Goal: Information Seeking & Learning: Compare options

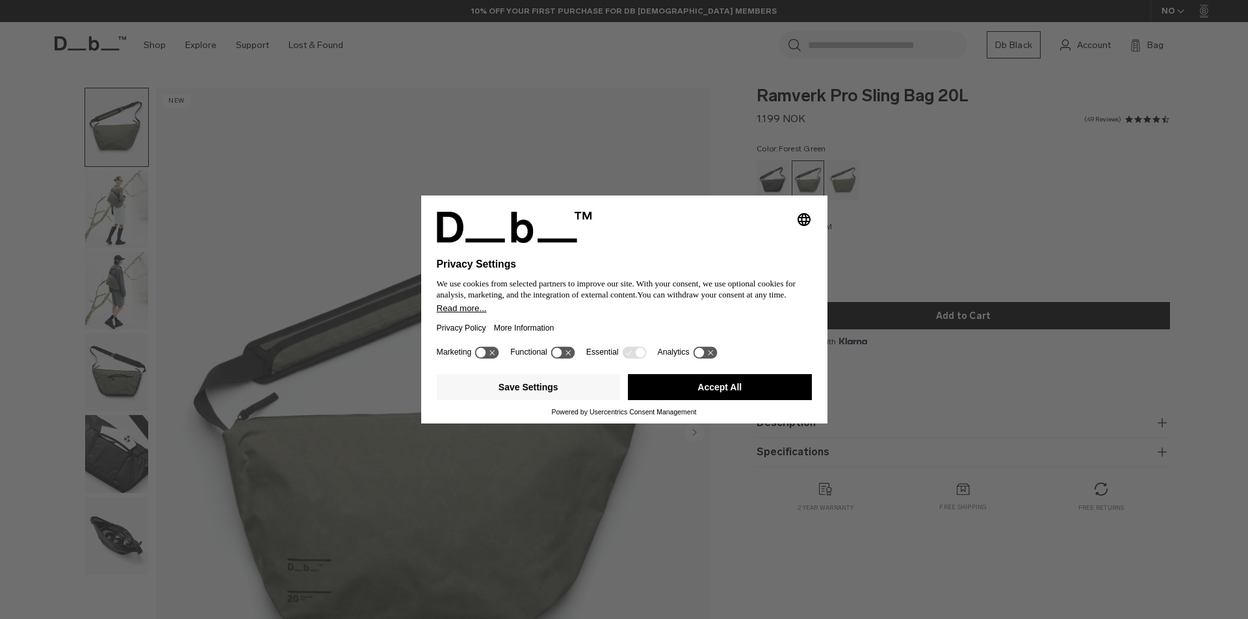
click at [682, 401] on div "Save Settings Accept All" at bounding box center [624, 388] width 375 height 39
click at [683, 397] on button "Accept All" at bounding box center [720, 387] width 184 height 26
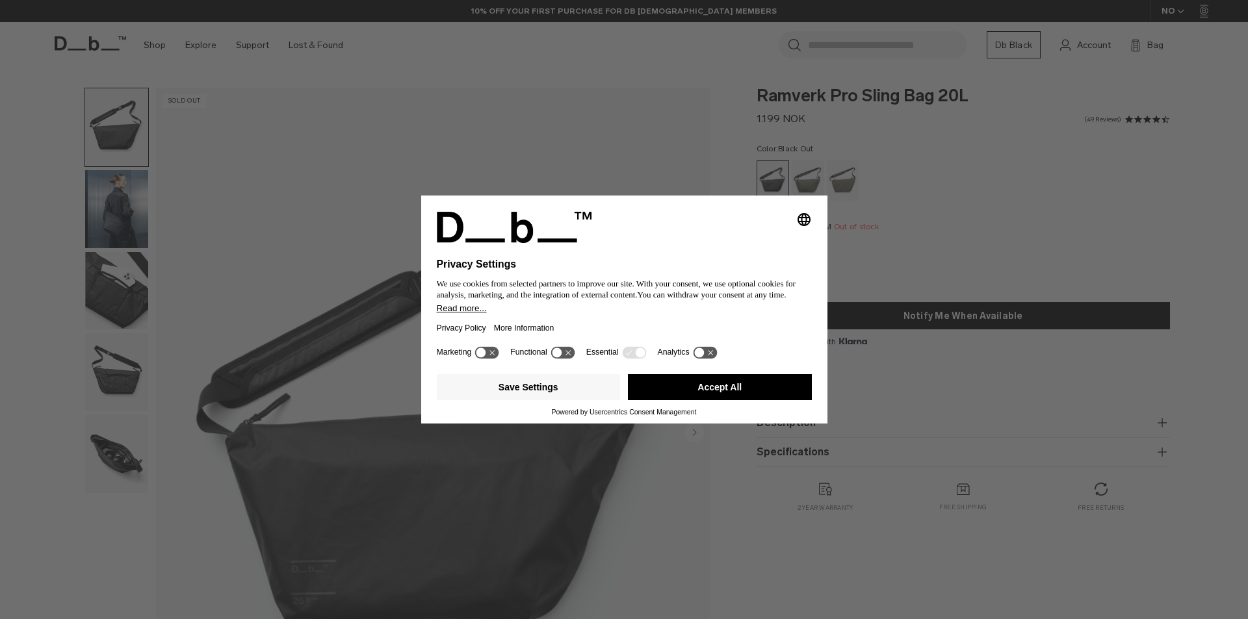
click at [660, 390] on button "Accept All" at bounding box center [720, 387] width 184 height 26
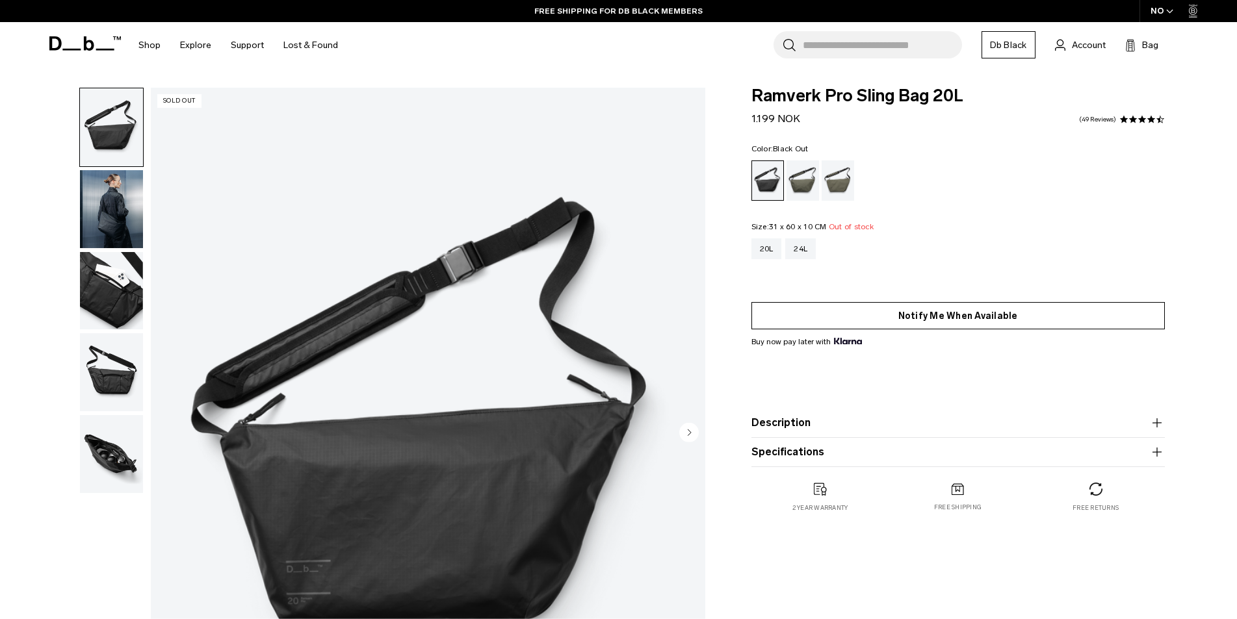
click at [856, 313] on button "Notify Me When Available" at bounding box center [957, 315] width 413 height 27
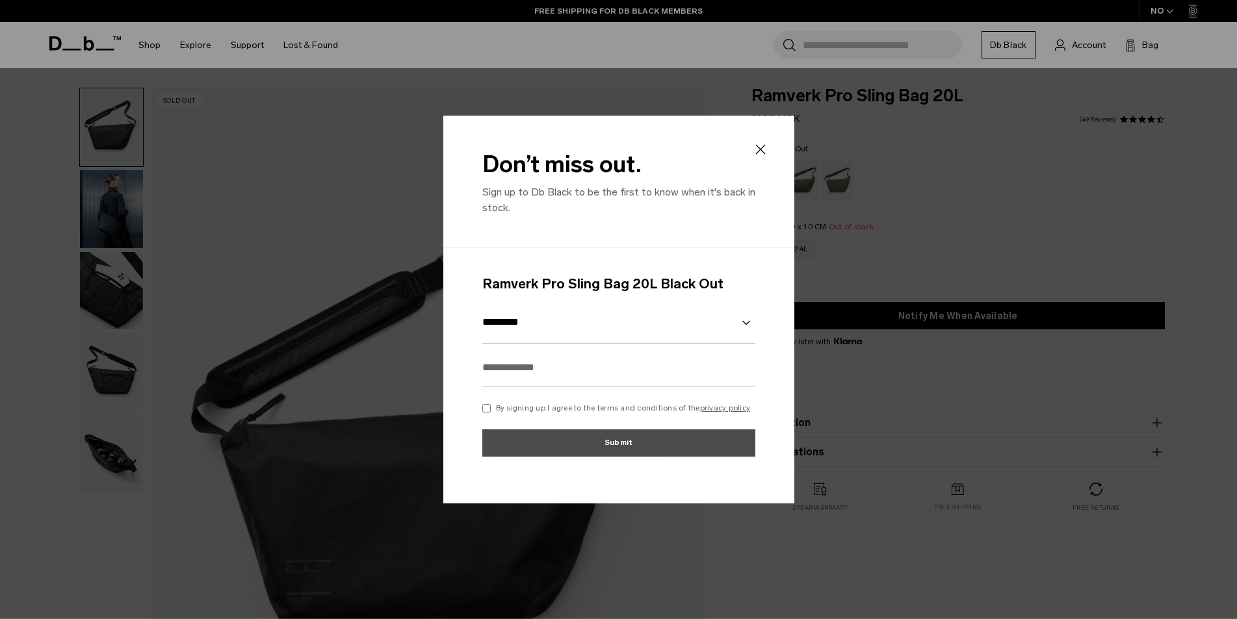
click at [758, 153] on icon at bounding box center [760, 150] width 16 height 16
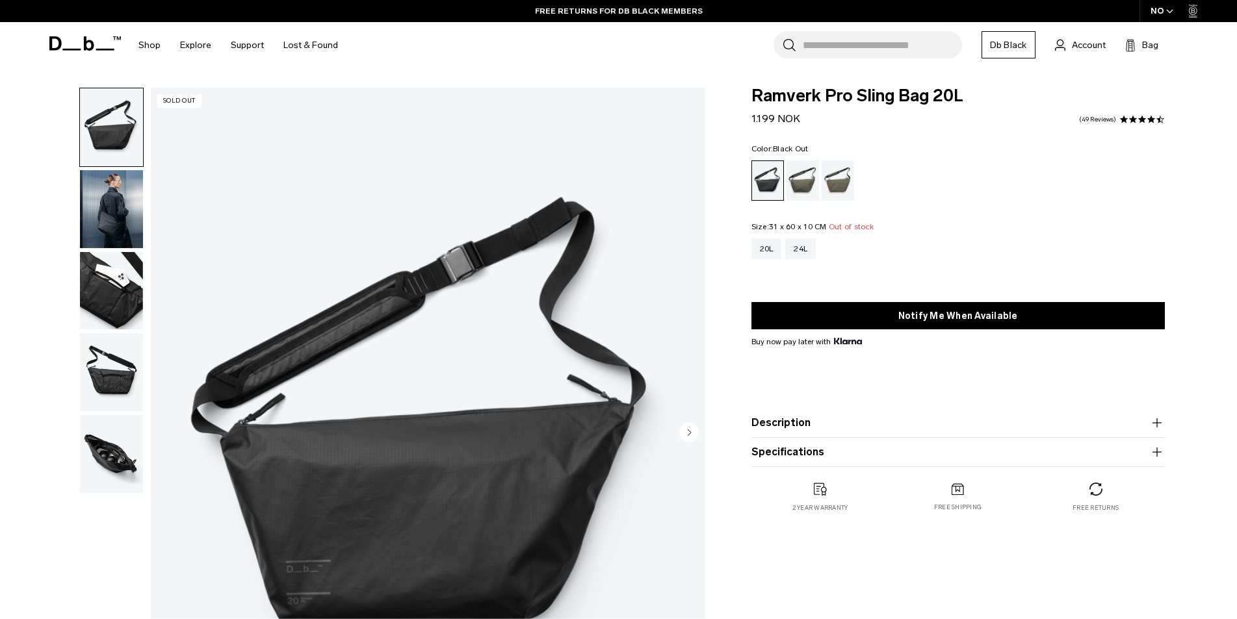
click at [129, 209] on img "button" at bounding box center [111, 209] width 63 height 78
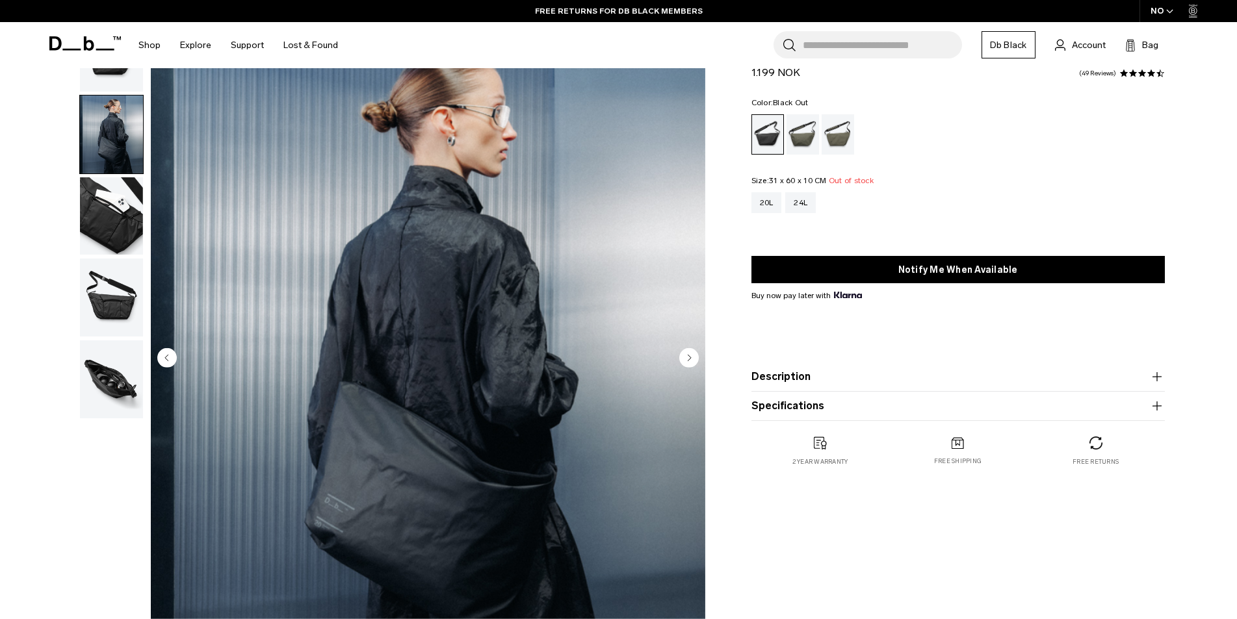
scroll to position [65, 0]
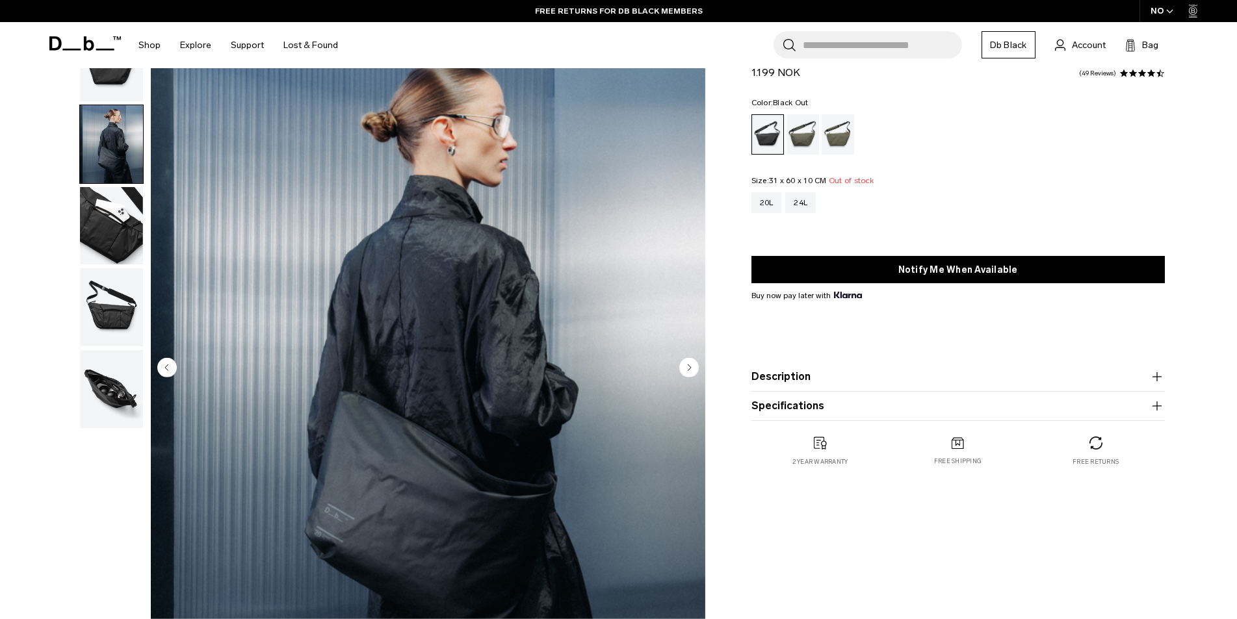
click at [123, 283] on img "button" at bounding box center [111, 307] width 63 height 78
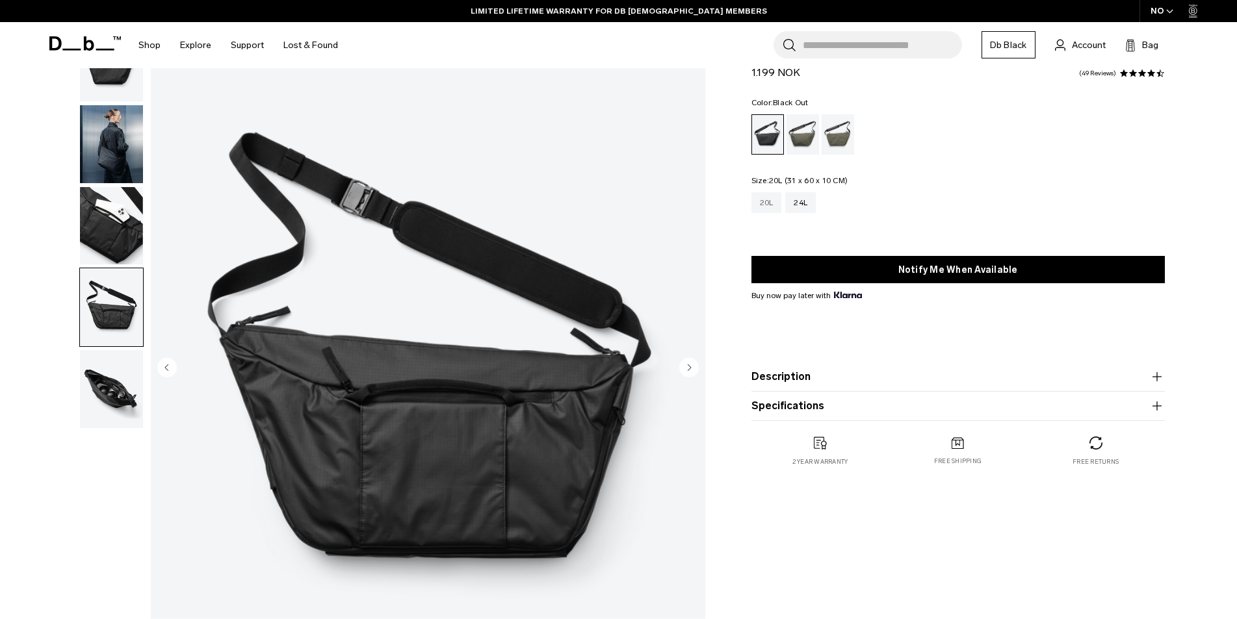
click at [767, 209] on div "20L" at bounding box center [766, 202] width 31 height 21
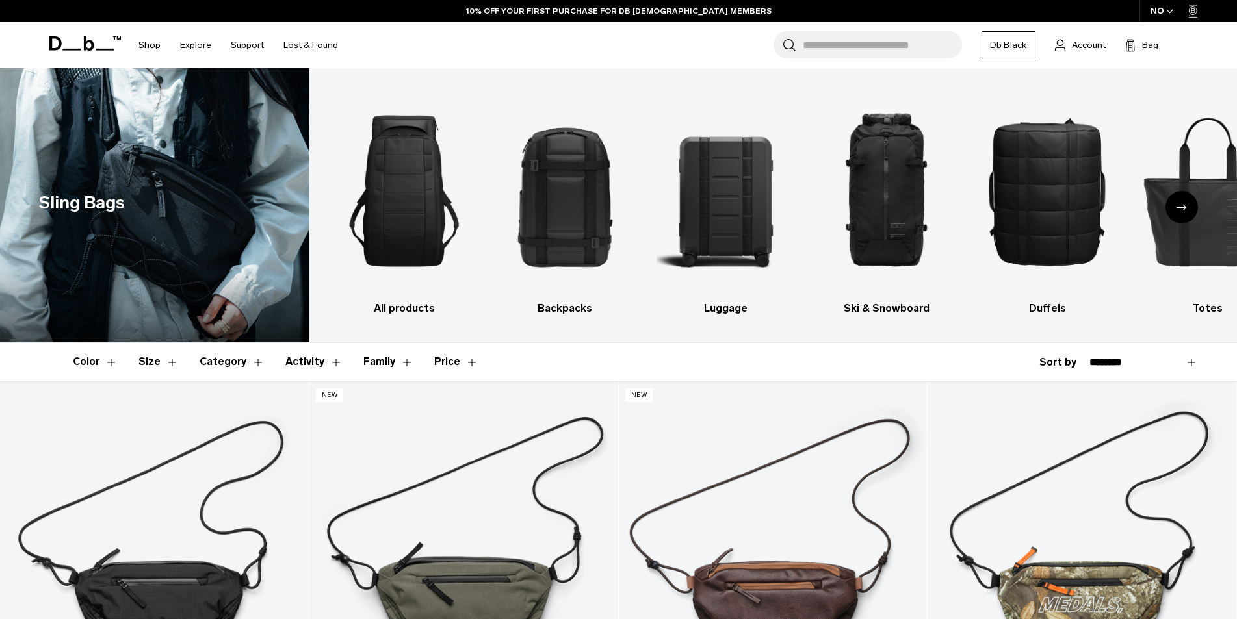
click at [1169, 212] on div "Next slide" at bounding box center [1181, 207] width 32 height 32
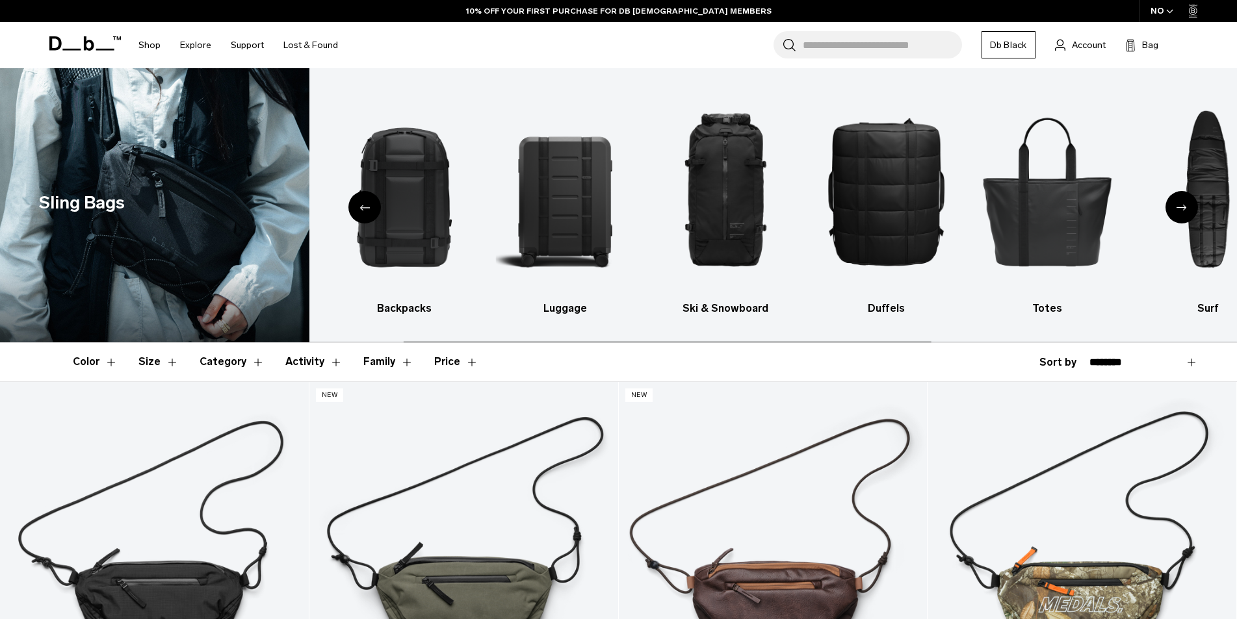
click at [1169, 212] on div "Next slide" at bounding box center [1181, 207] width 32 height 32
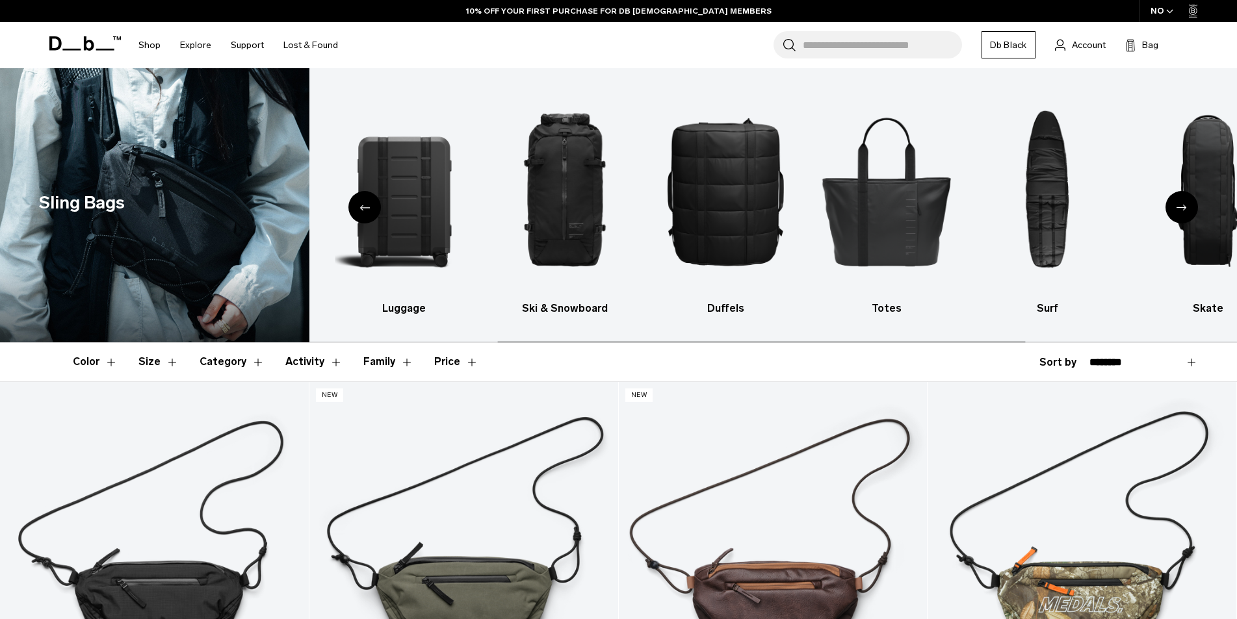
click at [1169, 212] on div "Next slide" at bounding box center [1181, 207] width 32 height 32
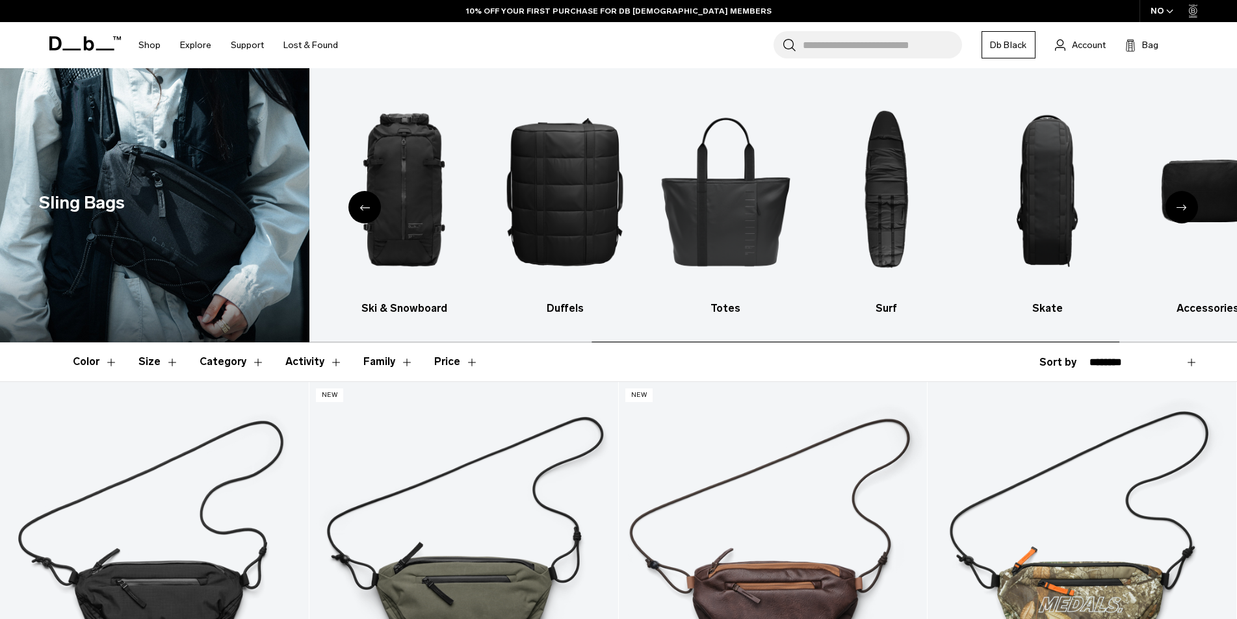
click at [1169, 212] on div "Next slide" at bounding box center [1181, 207] width 32 height 32
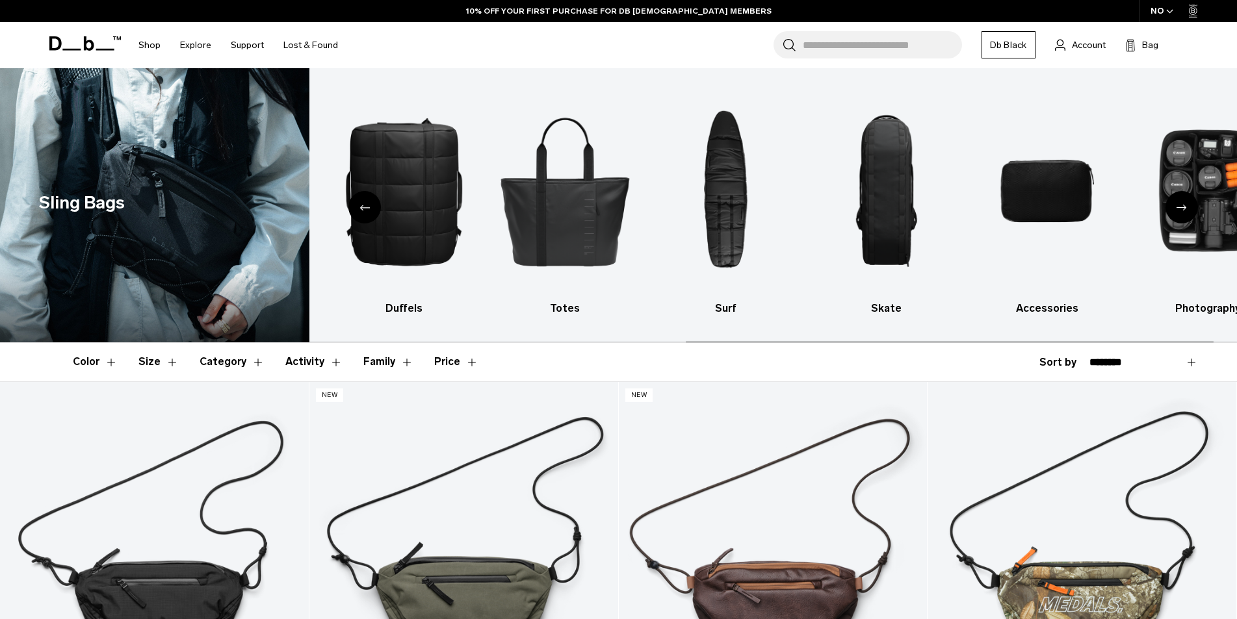
click at [1169, 212] on div "Next slide" at bounding box center [1181, 207] width 32 height 32
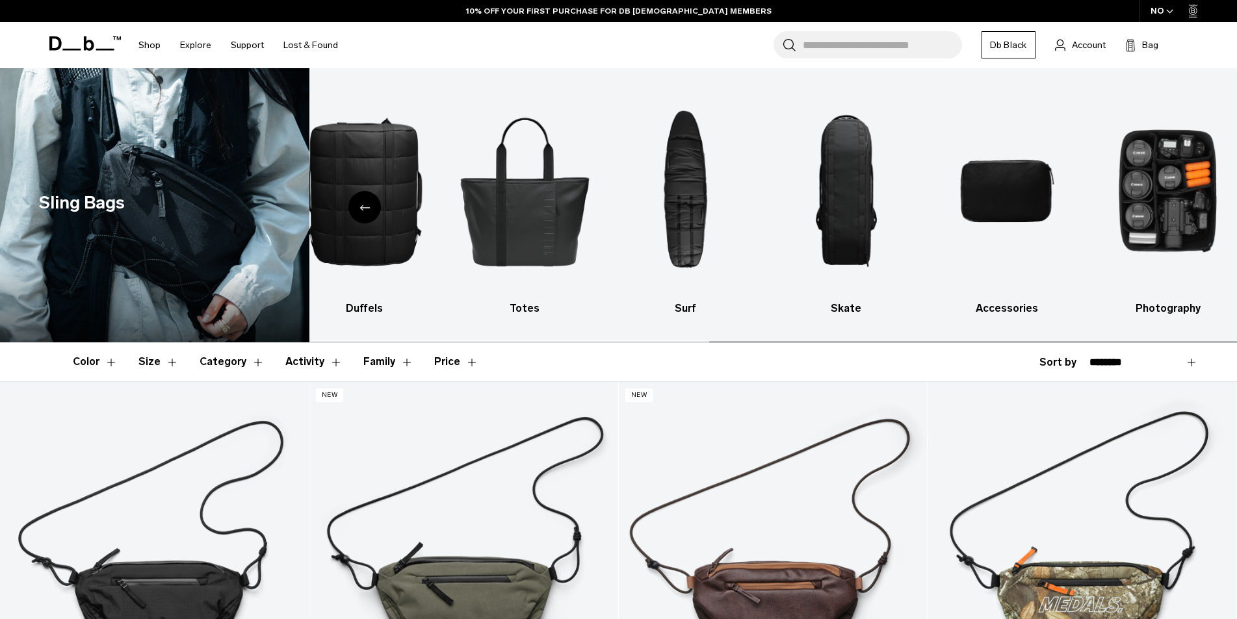
click at [1169, 212] on img "10 / 10" at bounding box center [1167, 191] width 138 height 207
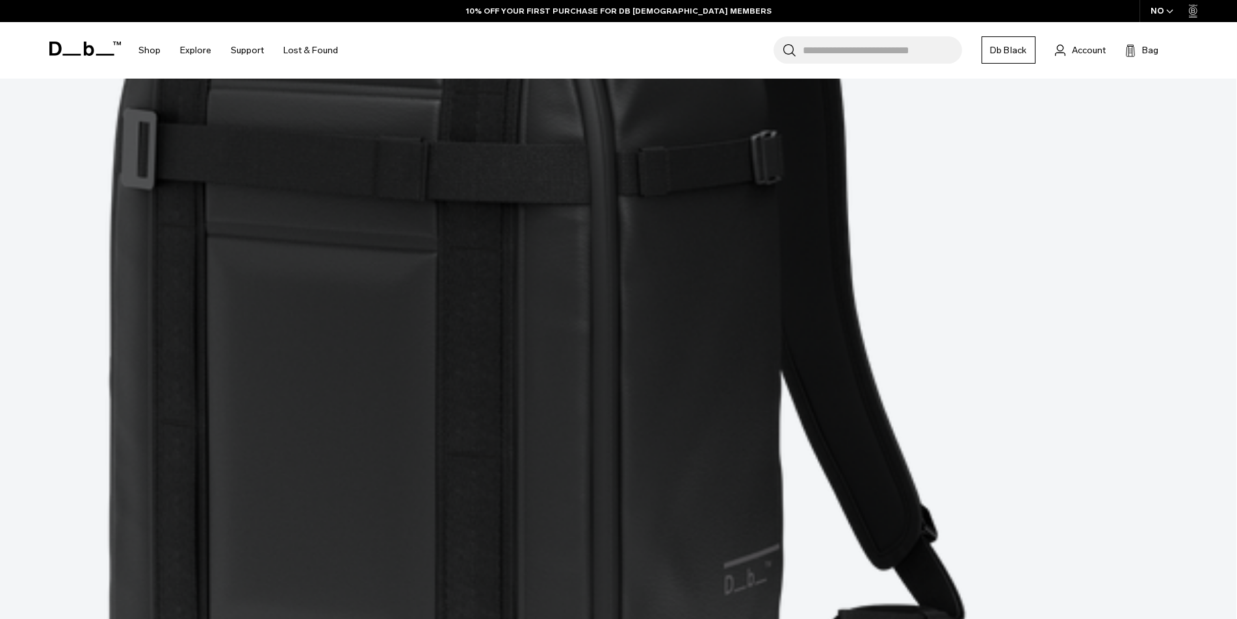
scroll to position [715, 0]
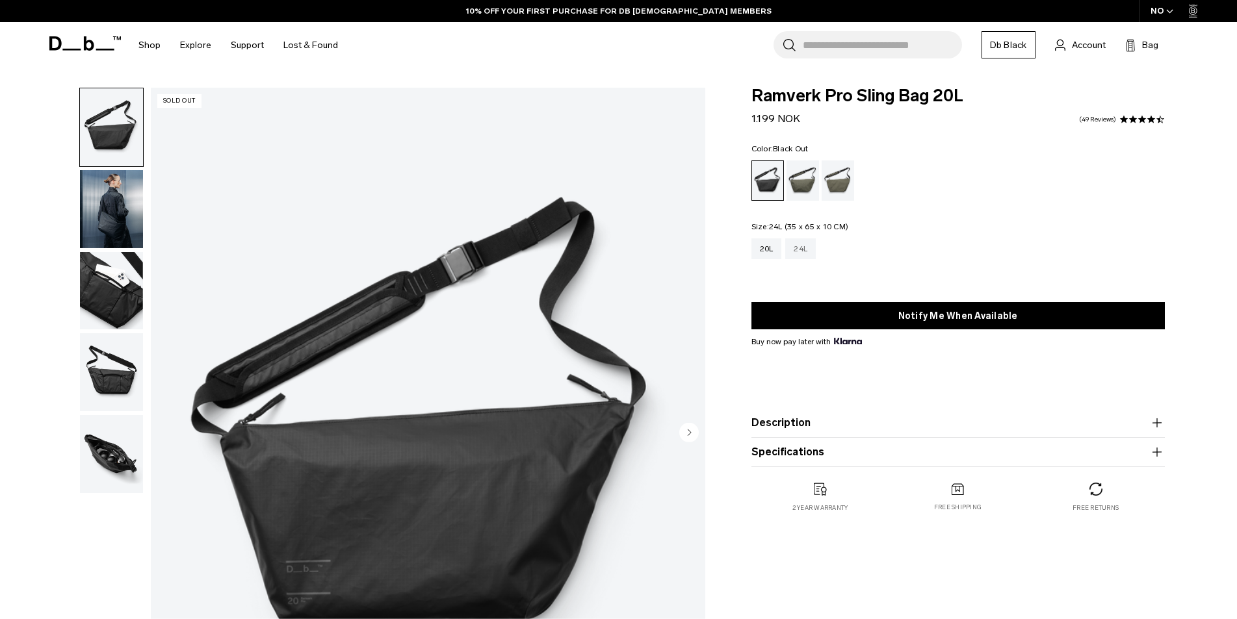
click at [802, 251] on div "24L" at bounding box center [800, 248] width 31 height 21
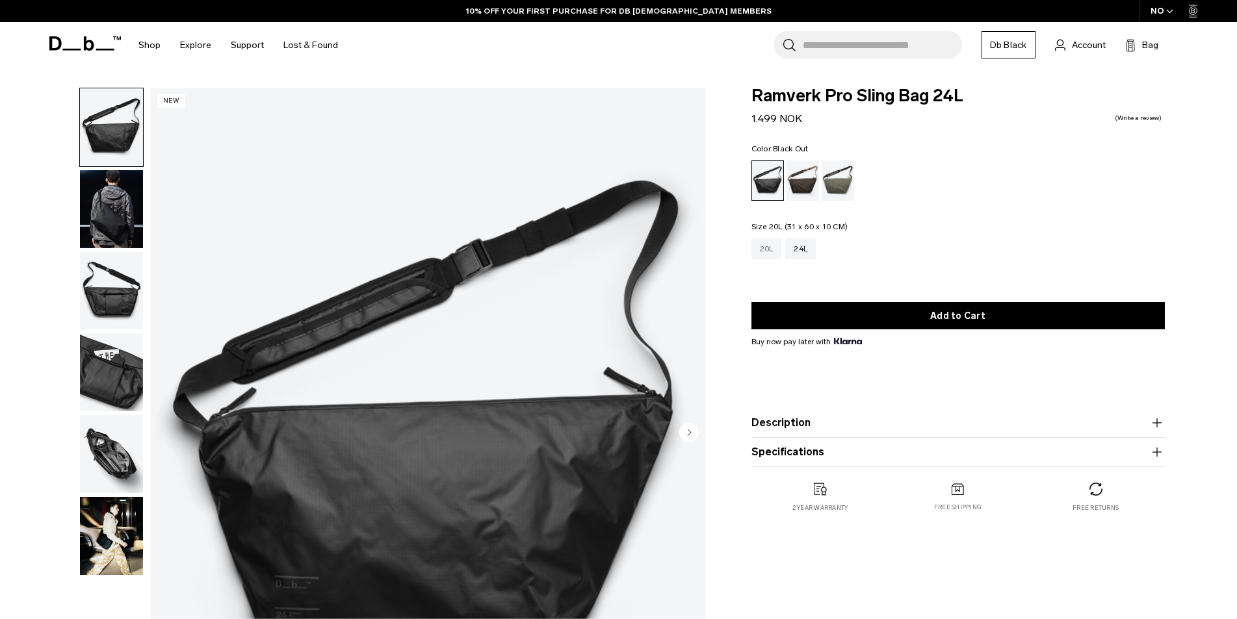
click at [762, 246] on div "20L" at bounding box center [766, 248] width 31 height 21
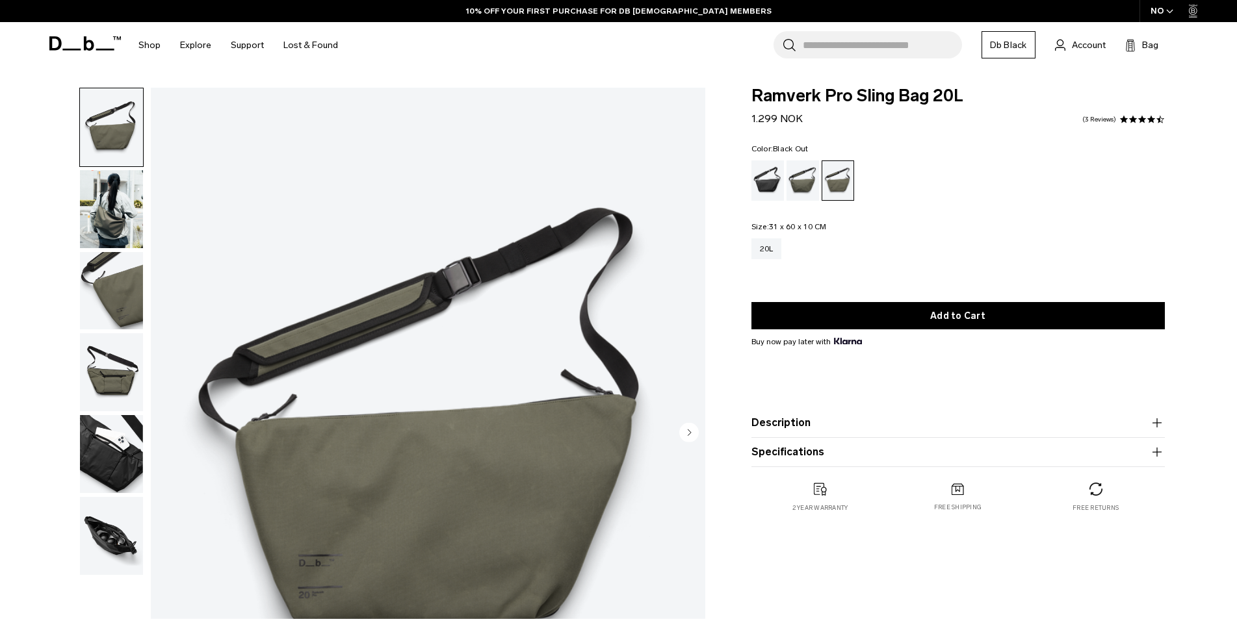
click at [780, 191] on div "Black Out" at bounding box center [767, 181] width 33 height 40
